Goal: Information Seeking & Learning: Learn about a topic

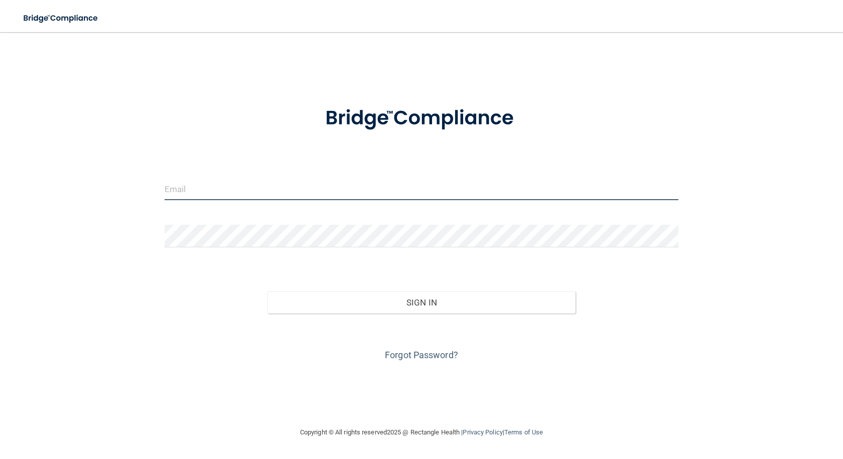
click at [248, 194] on input "email" at bounding box center [422, 189] width 514 height 23
type input "[EMAIL_ADDRESS][DOMAIN_NAME]"
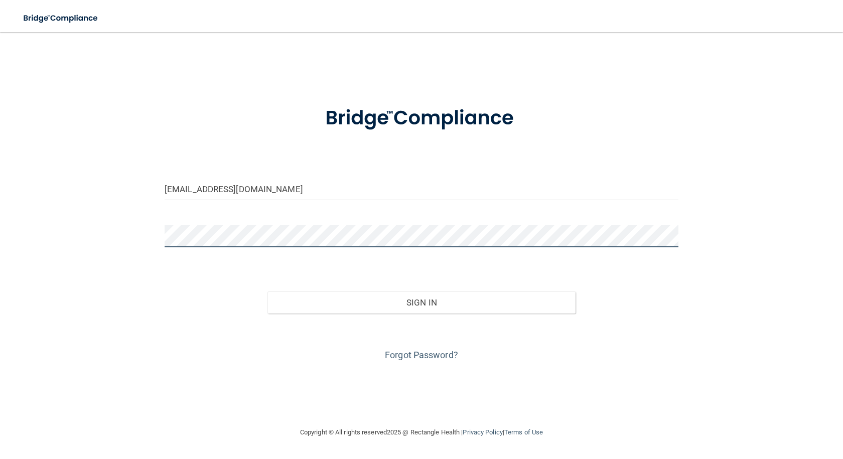
click at [267, 292] on button "Sign In" at bounding box center [421, 303] width 308 height 22
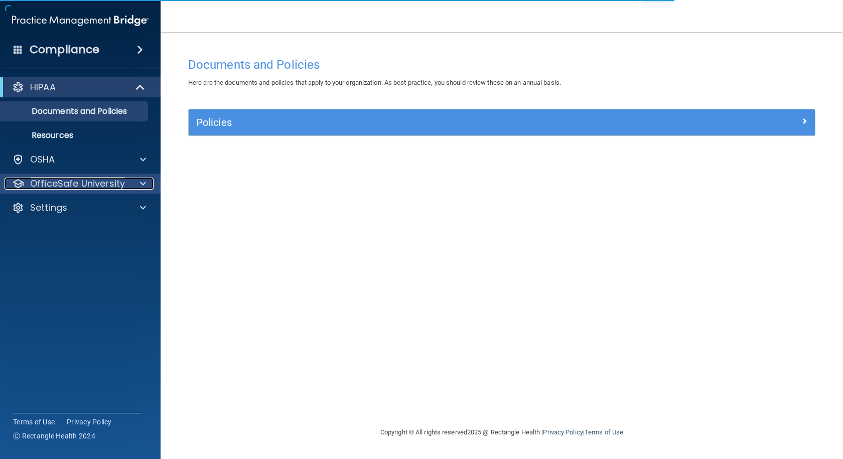
click at [54, 179] on p "OfficeSafe University" at bounding box center [77, 184] width 95 height 12
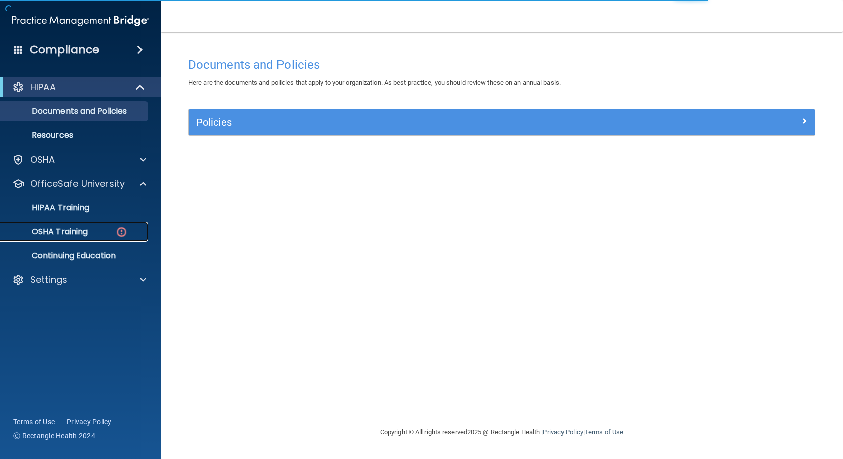
click at [107, 228] on div "OSHA Training" at bounding box center [75, 232] width 137 height 10
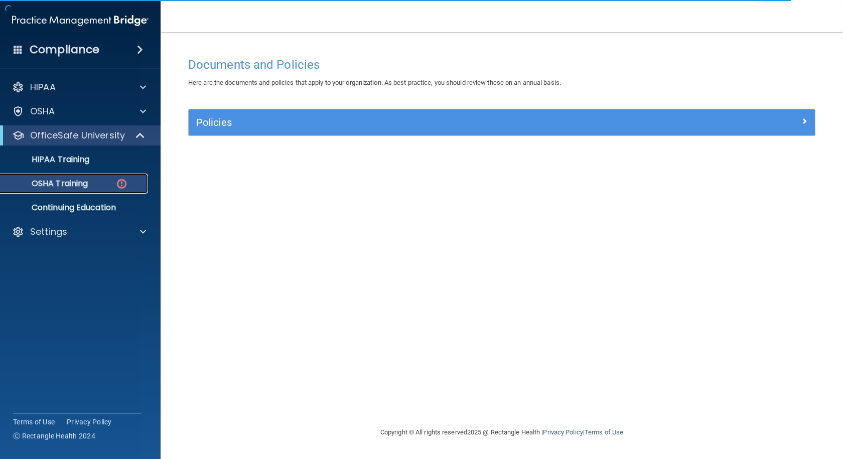
click at [115, 187] on img at bounding box center [121, 184] width 13 height 13
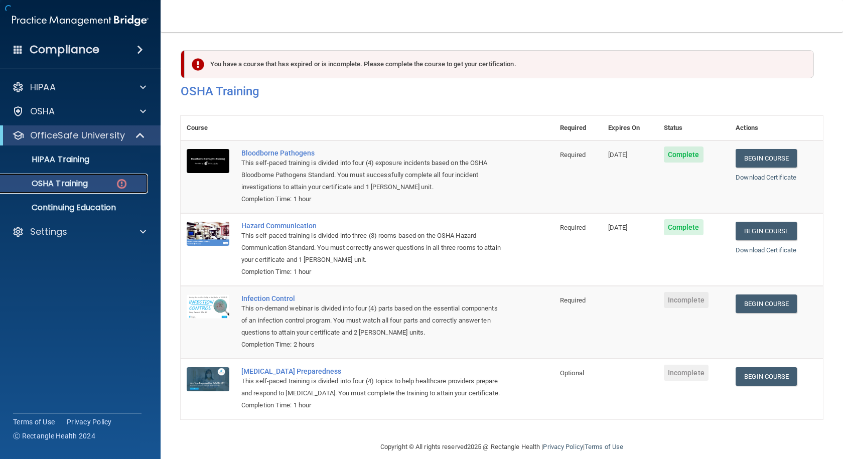
click at [119, 185] on img at bounding box center [121, 184] width 13 height 13
click at [755, 305] on link "Begin Course" at bounding box center [766, 304] width 61 height 19
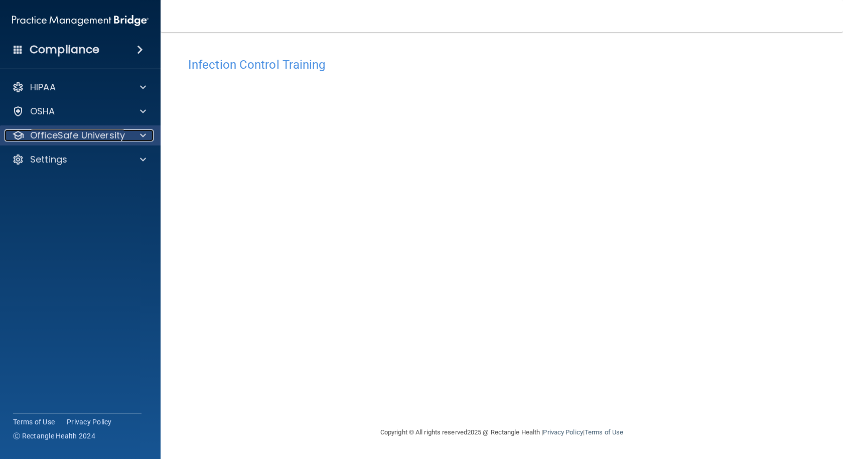
click at [144, 139] on span at bounding box center [143, 135] width 6 height 12
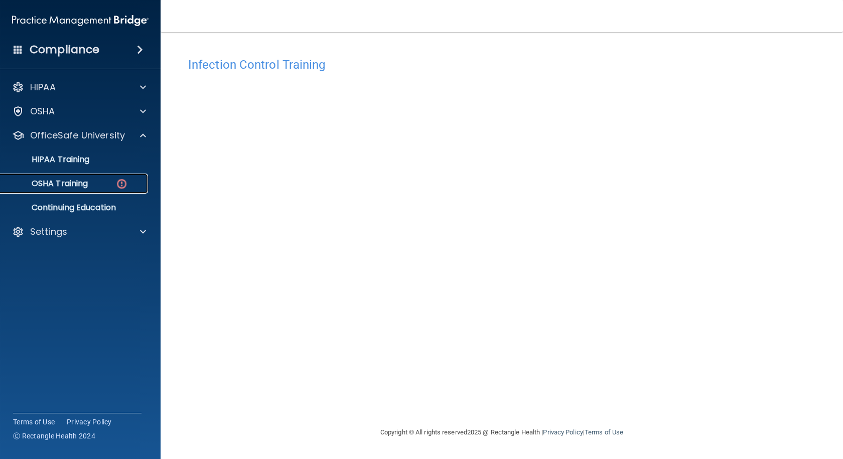
click at [81, 186] on p "OSHA Training" at bounding box center [47, 184] width 81 height 10
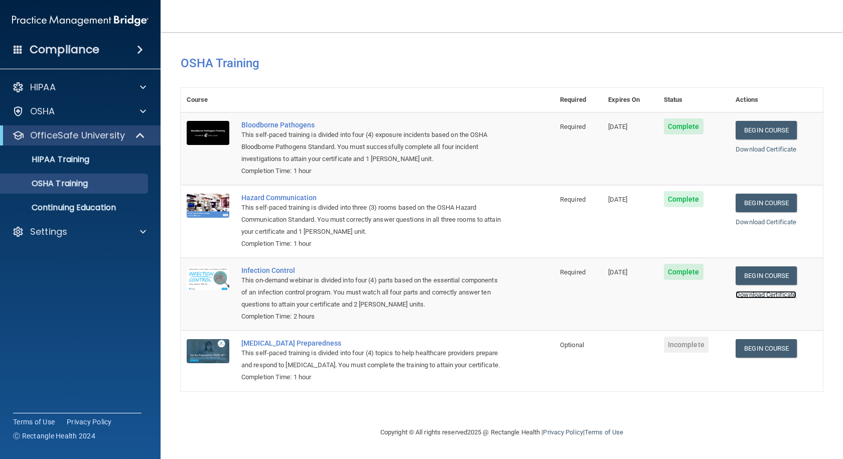
click at [753, 293] on link "Download Certificate" at bounding box center [766, 295] width 61 height 8
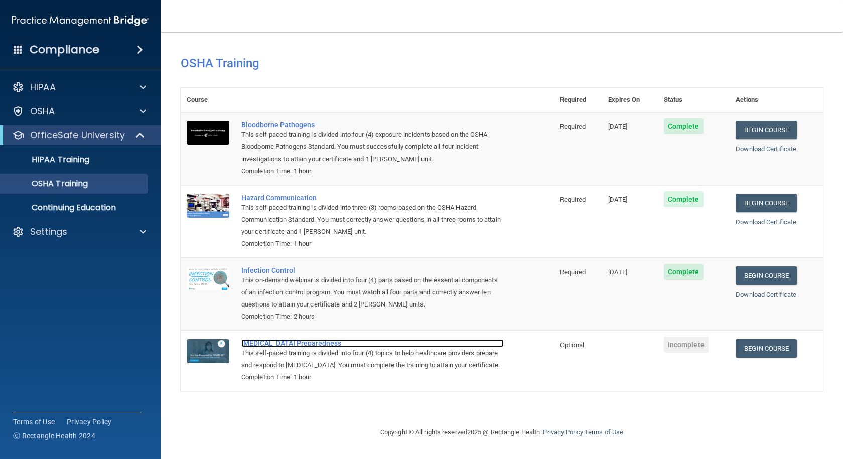
click at [269, 345] on div "[MEDICAL_DATA] Preparedness" at bounding box center [372, 343] width 262 height 8
